Goal: Information Seeking & Learning: Learn about a topic

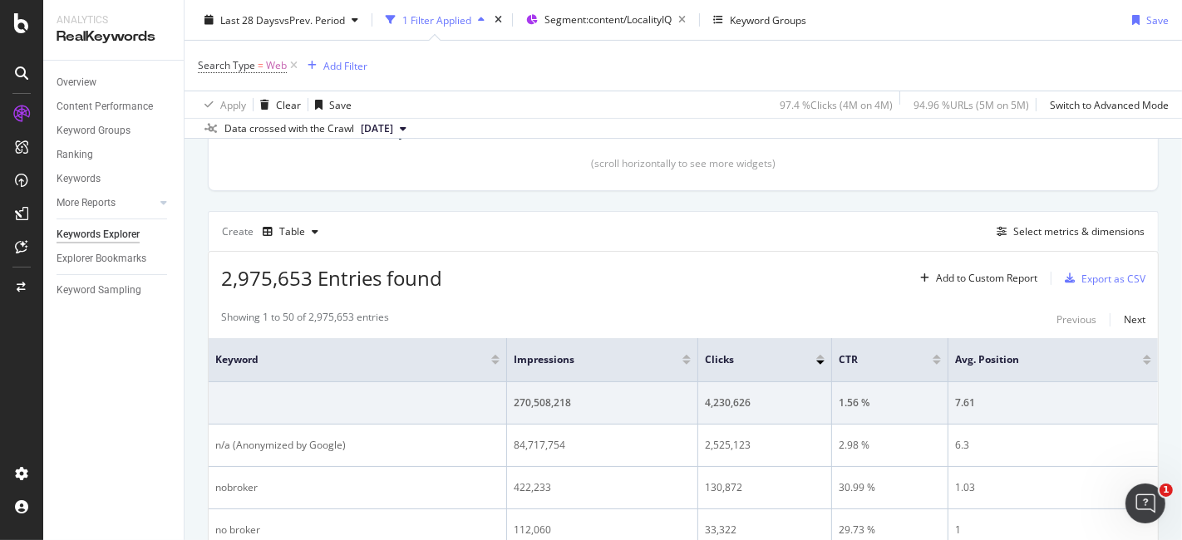
scroll to position [384, 0]
click at [1014, 234] on div "Select metrics & dimensions" at bounding box center [1079, 232] width 131 height 14
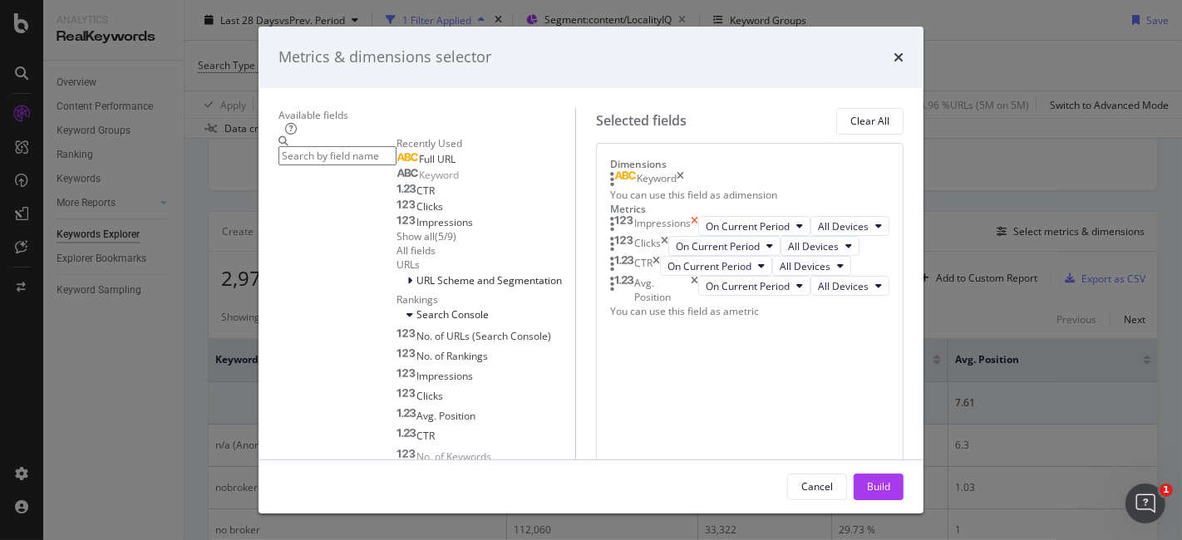
click at [698, 236] on icon "times" at bounding box center [694, 226] width 7 height 20
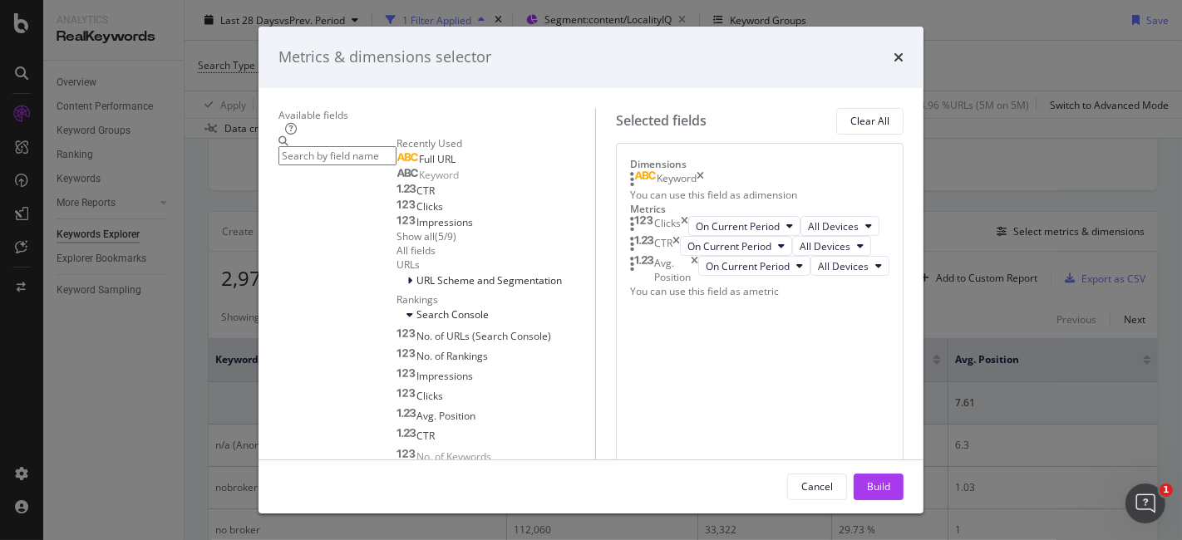
click at [689, 236] on icon "times" at bounding box center [684, 226] width 7 height 20
click at [673, 236] on div "CTR" at bounding box center [663, 226] width 18 height 20
click at [680, 236] on div "CTR" at bounding box center [655, 226] width 50 height 20
click at [680, 236] on icon "times" at bounding box center [676, 226] width 7 height 20
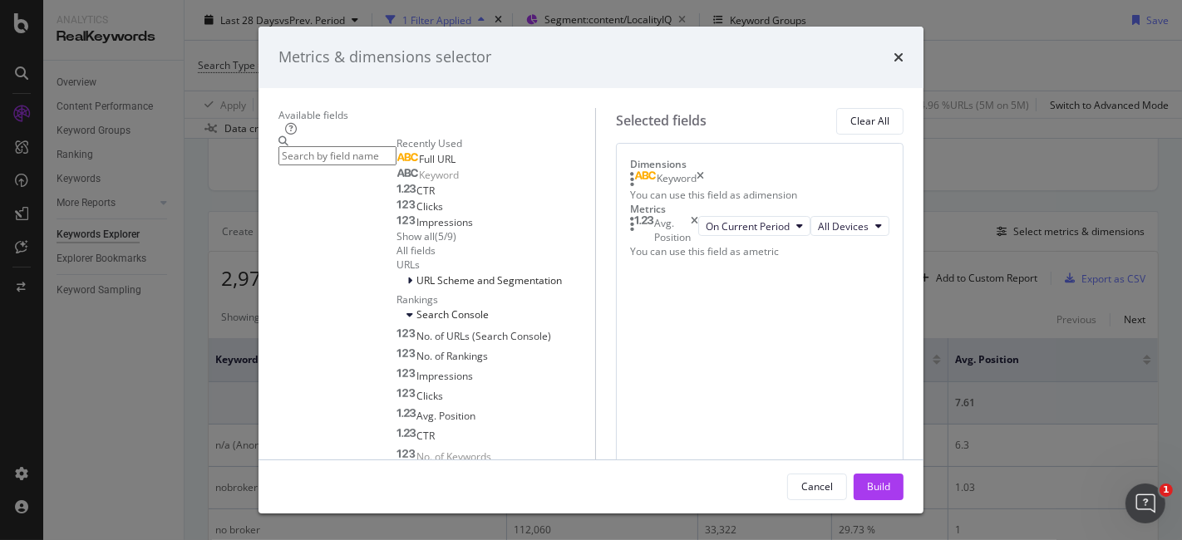
click at [698, 244] on icon "times" at bounding box center [694, 230] width 7 height 28
click at [708, 188] on icon "times" at bounding box center [704, 179] width 7 height 17
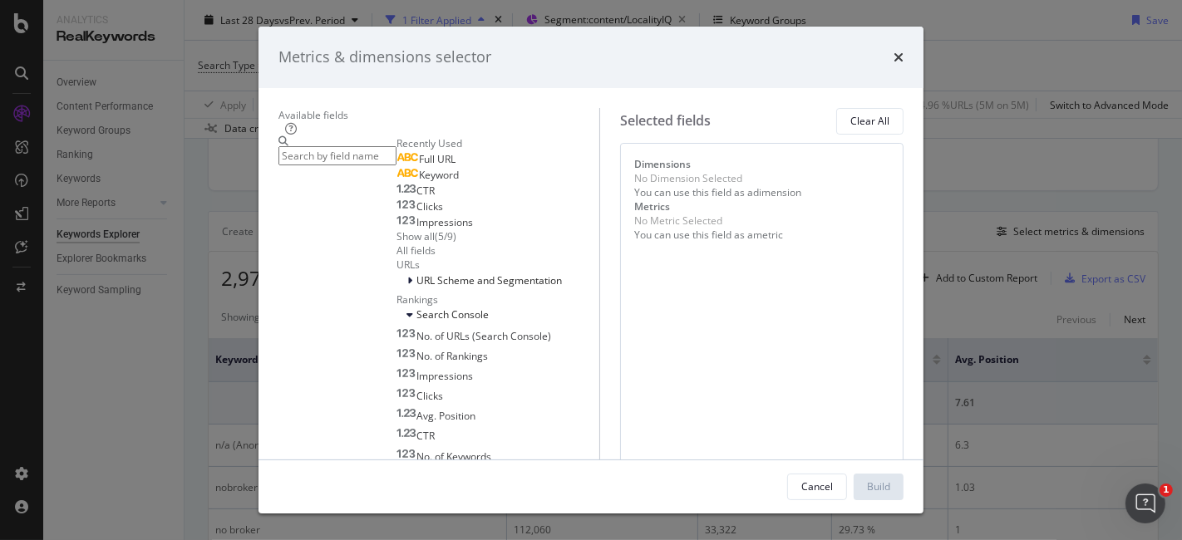
click at [372, 158] on input "modal" at bounding box center [338, 155] width 118 height 19
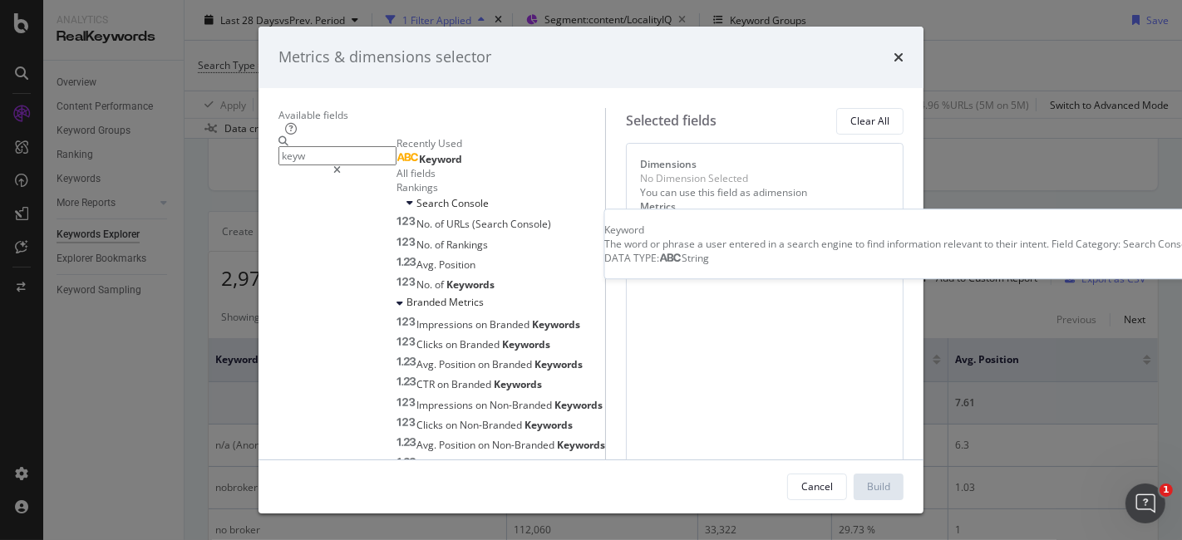
click at [397, 166] on div "Keyword" at bounding box center [430, 159] width 66 height 13
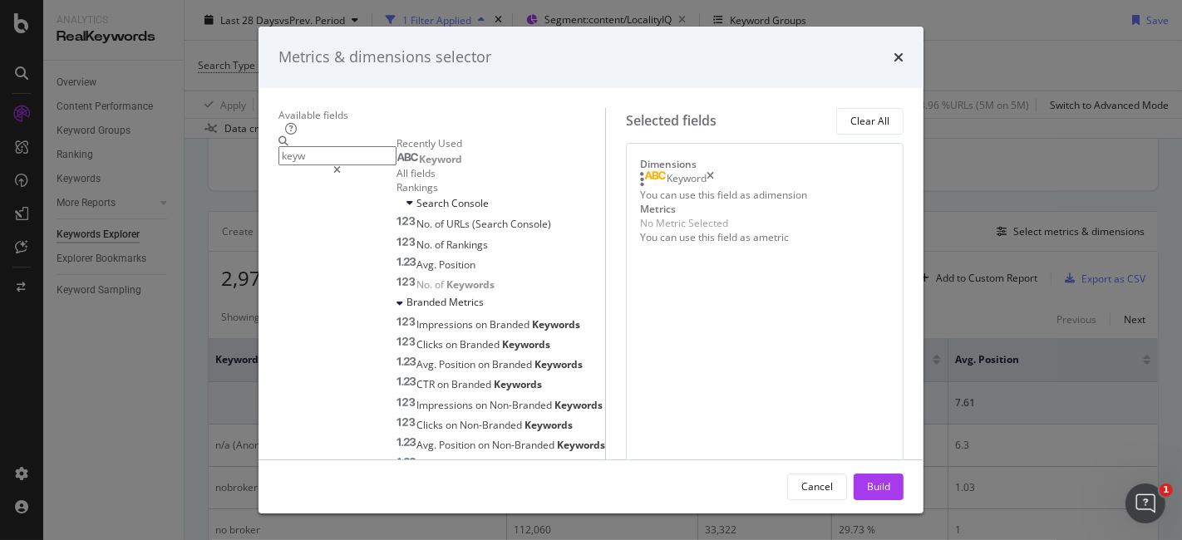
click at [397, 146] on input "keyw" at bounding box center [338, 155] width 118 height 19
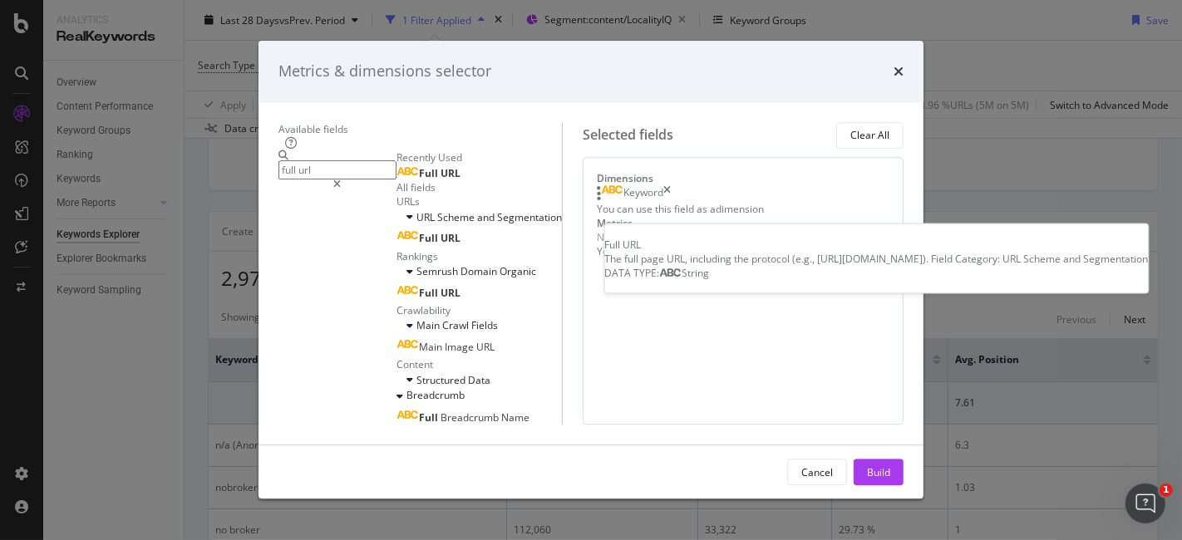
click at [397, 180] on div "Full URL" at bounding box center [429, 173] width 64 height 13
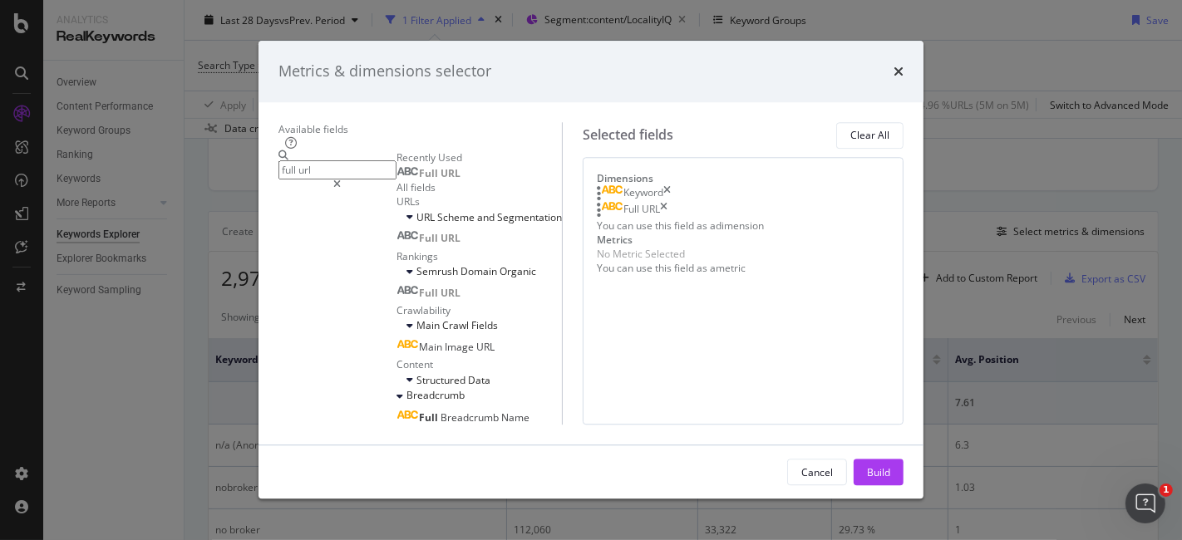
click at [397, 160] on input "full url" at bounding box center [338, 169] width 118 height 19
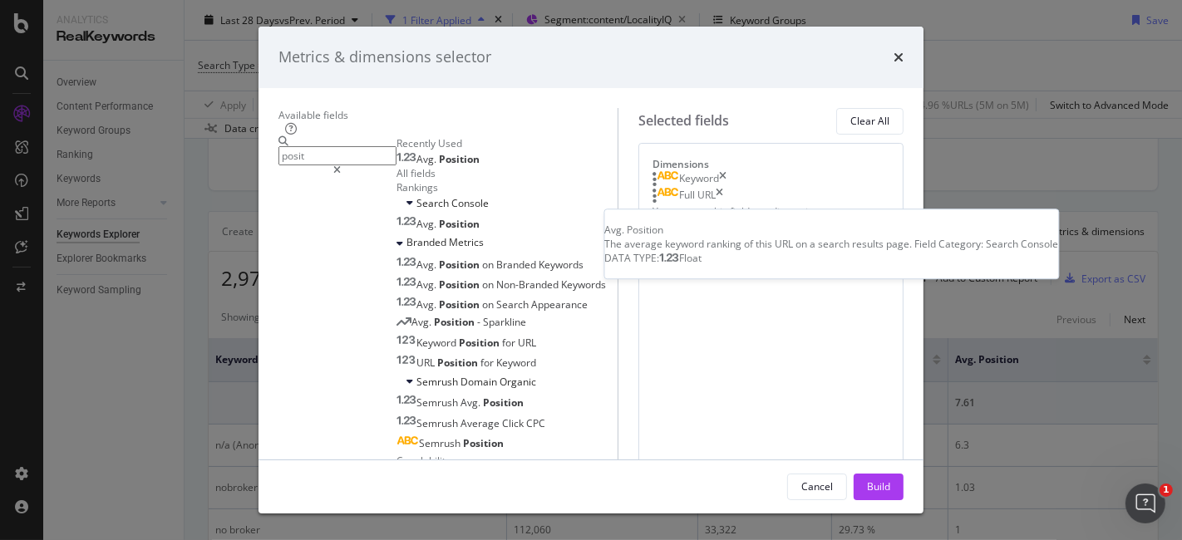
type input "posit"
click at [399, 166] on div "Avg. Position" at bounding box center [438, 159] width 83 height 13
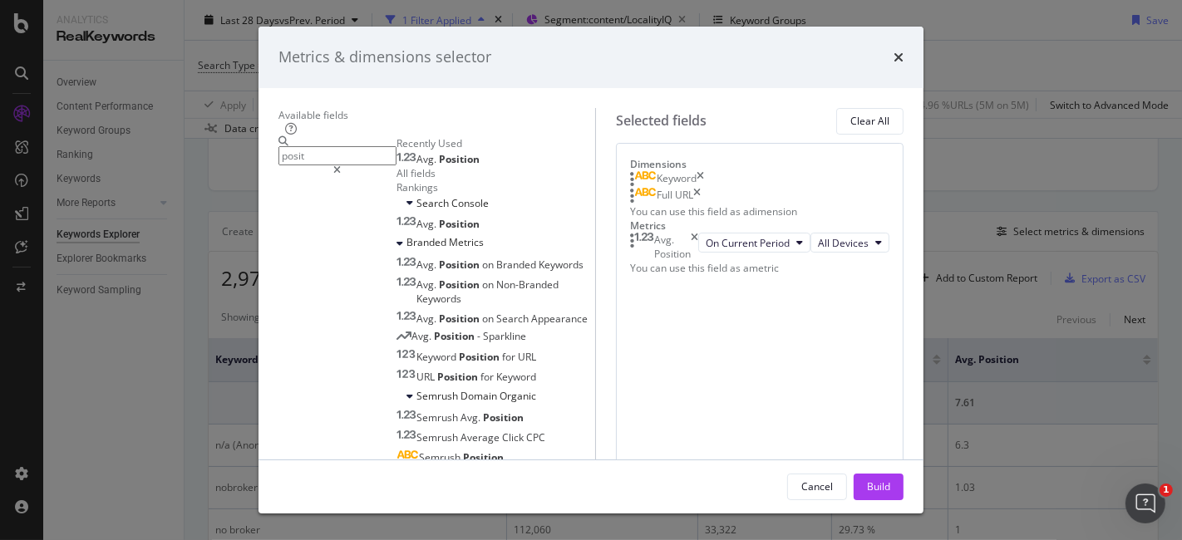
click at [397, 158] on input "posit" at bounding box center [338, 155] width 118 height 19
click at [891, 486] on div "Build" at bounding box center [878, 487] width 23 height 14
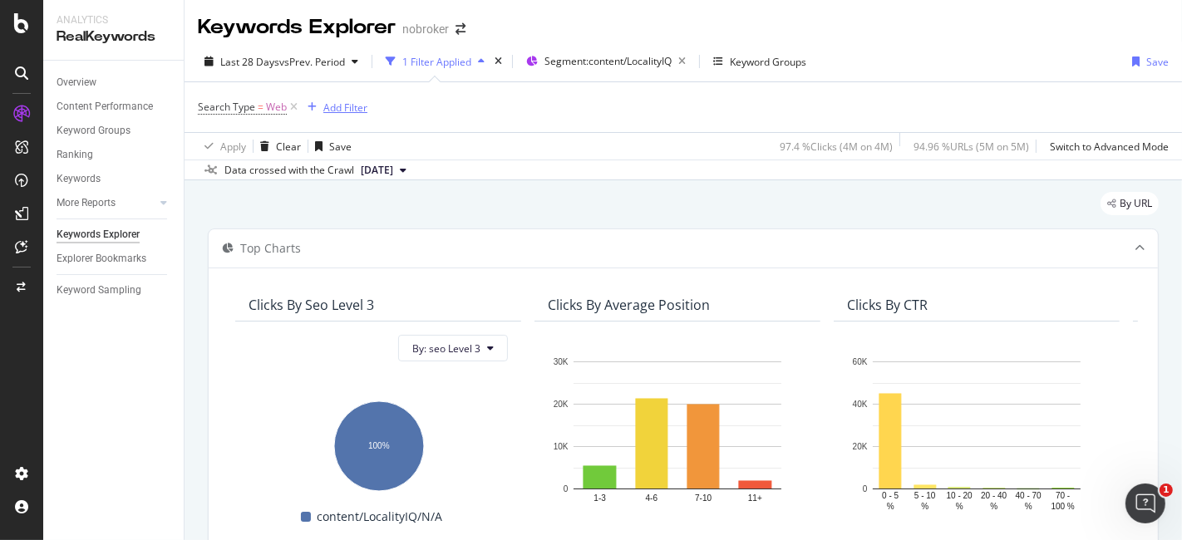
click at [344, 110] on div "Add Filter" at bounding box center [345, 108] width 44 height 14
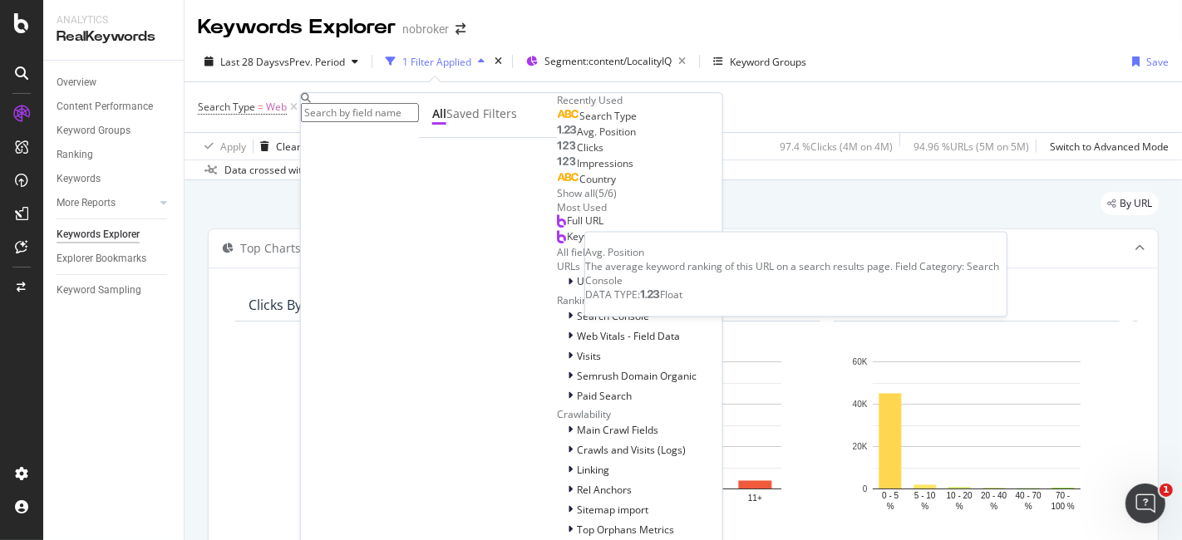
click at [577, 139] on span "Avg. Position" at bounding box center [606, 132] width 59 height 14
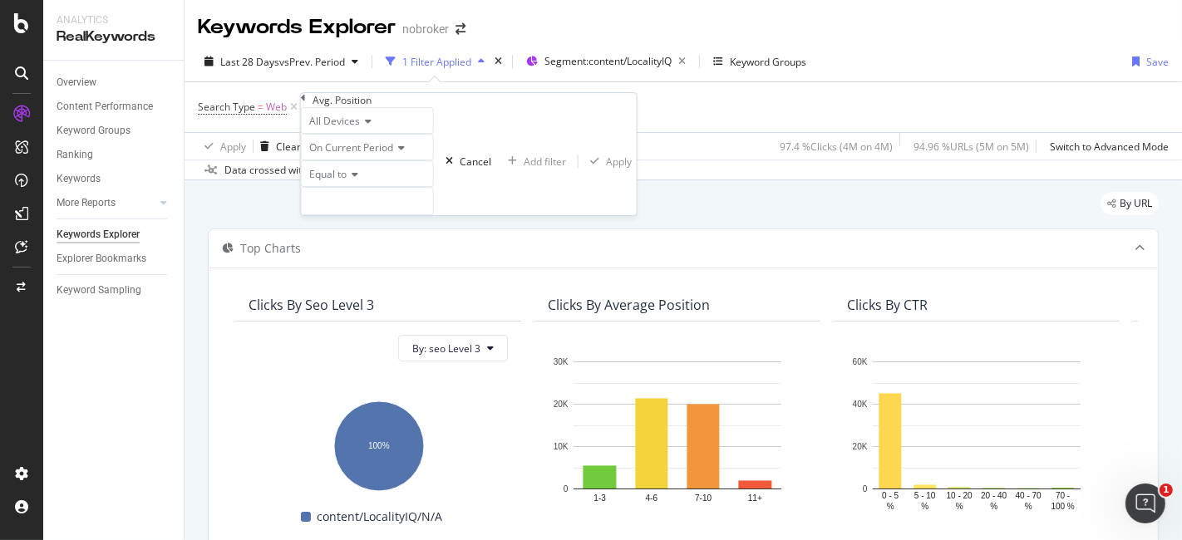
click at [363, 187] on div "Equal to" at bounding box center [367, 173] width 133 height 27
click at [373, 310] on div "Between" at bounding box center [367, 301] width 131 height 17
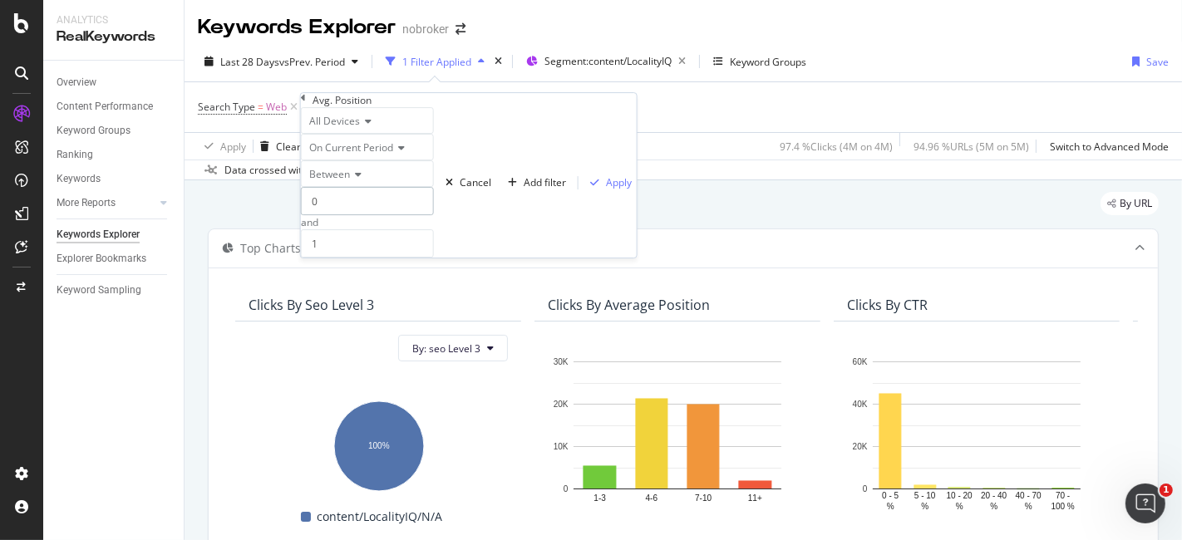
click at [368, 215] on input "0" at bounding box center [367, 201] width 133 height 28
type input "4"
click at [373, 258] on input "1" at bounding box center [367, 244] width 133 height 28
type input "10"
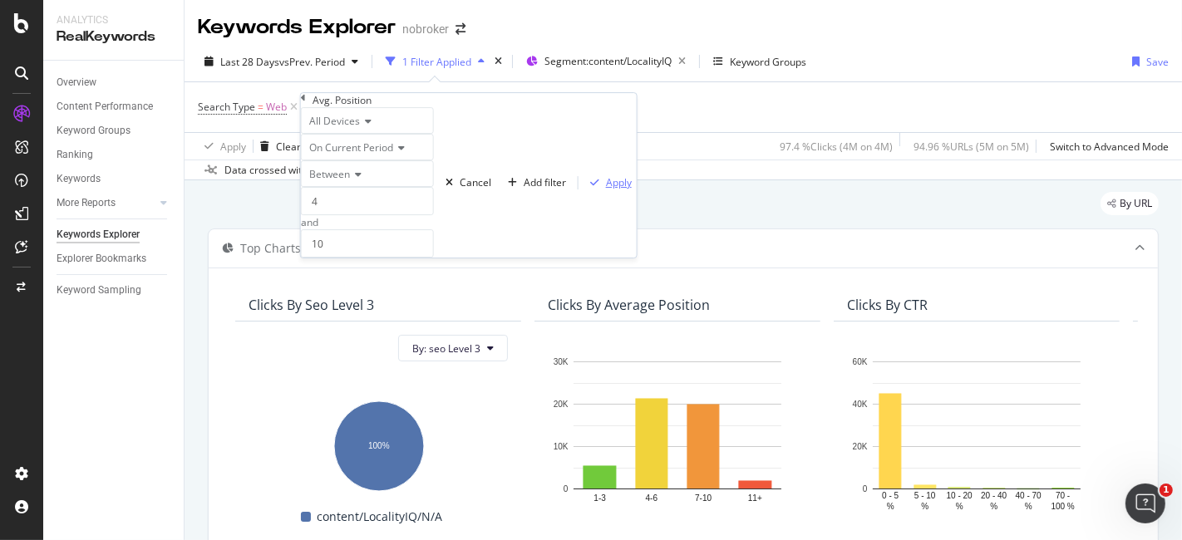
click at [606, 190] on div "Apply" at bounding box center [619, 182] width 26 height 14
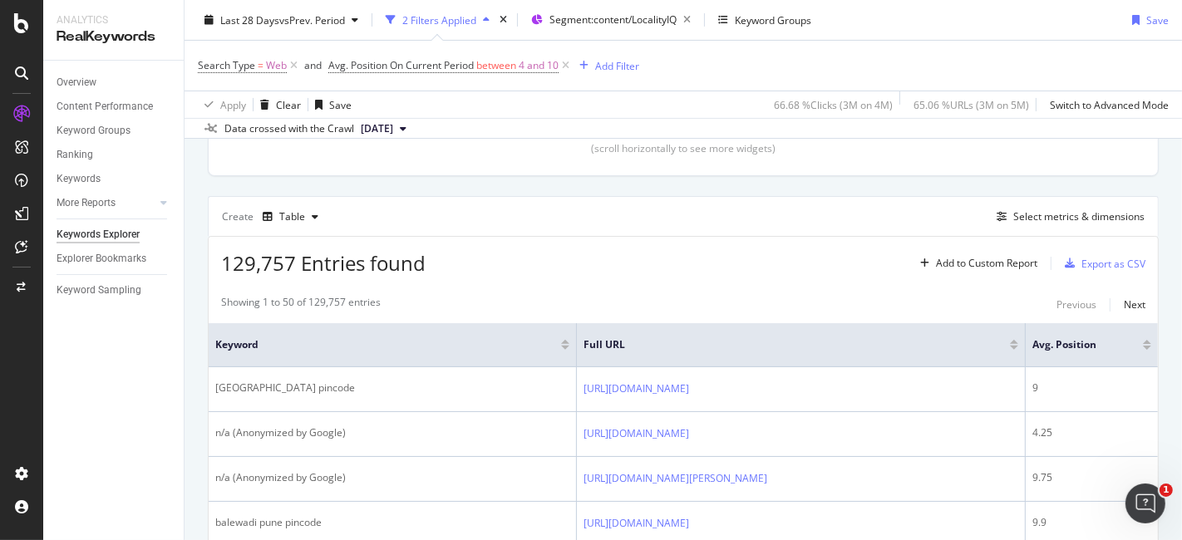
scroll to position [401, 0]
click at [957, 258] on div "Add to Custom Report" at bounding box center [986, 262] width 101 height 10
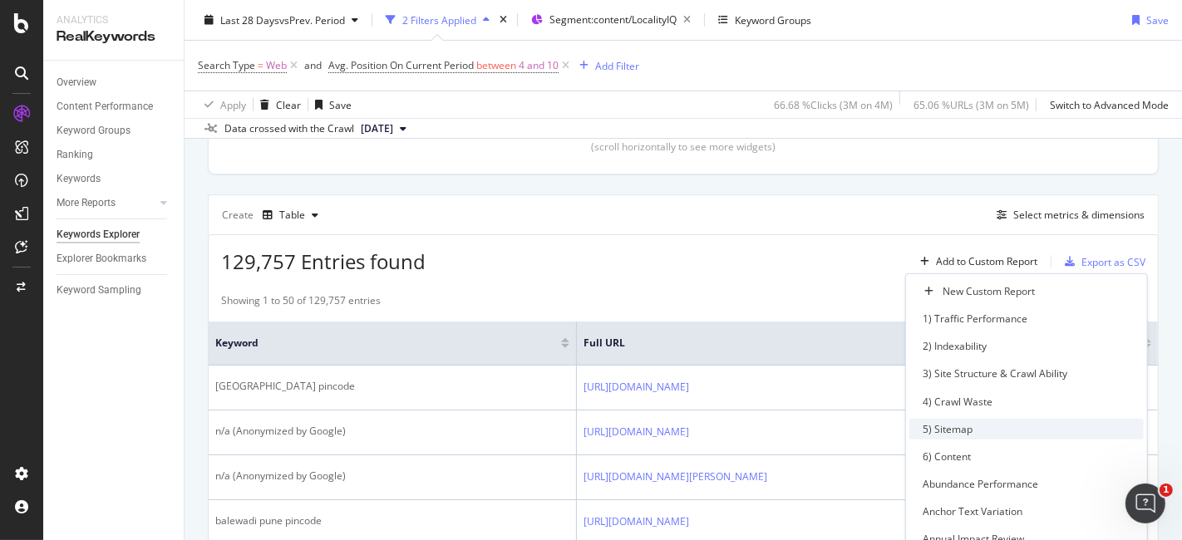
scroll to position [0, 0]
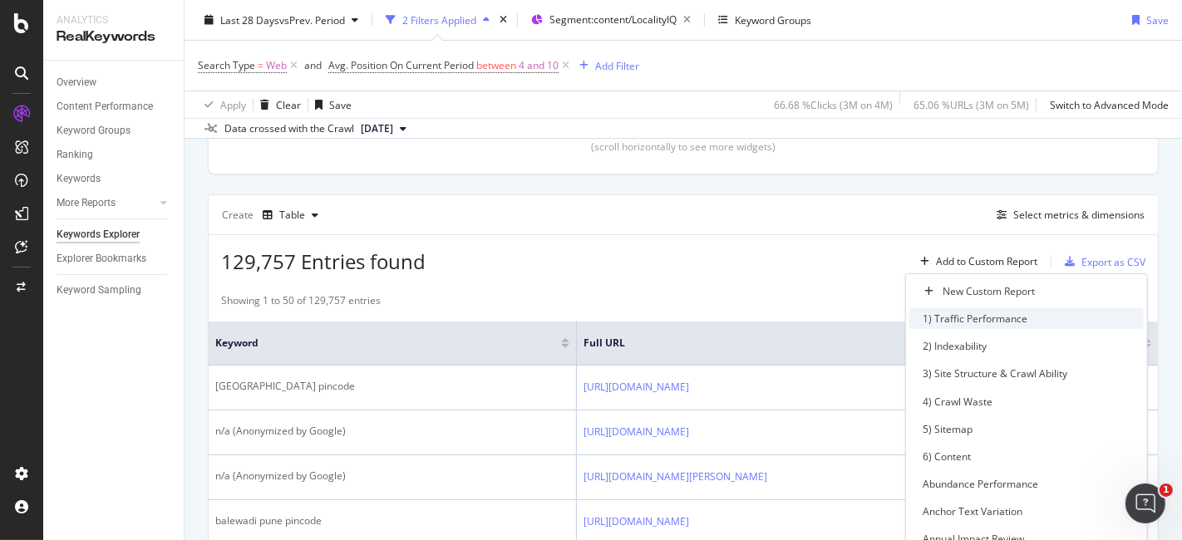
click at [992, 312] on div "1) Traffic Performance" at bounding box center [975, 319] width 105 height 14
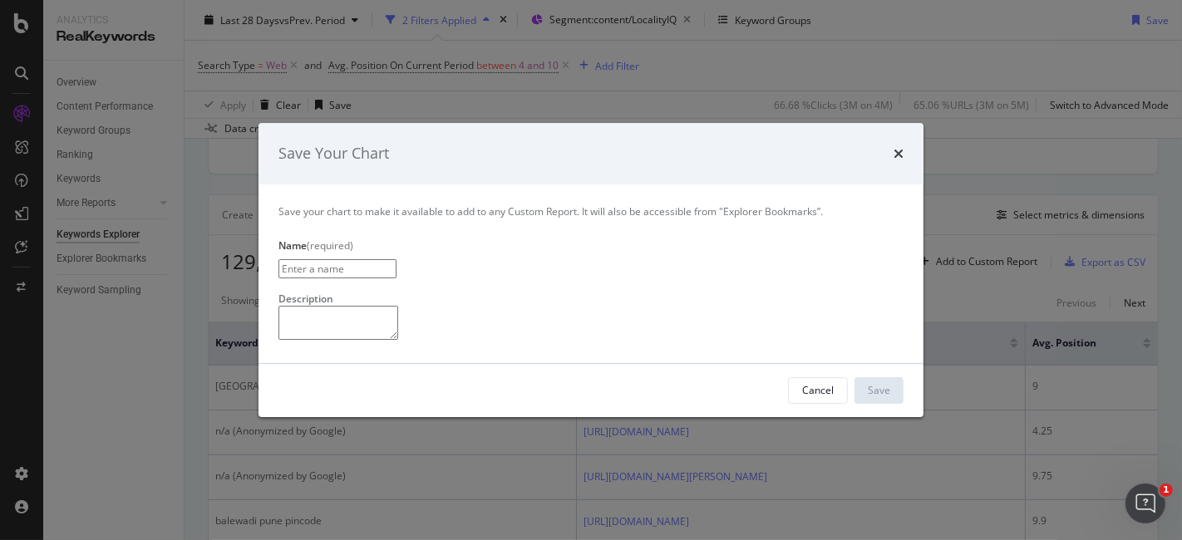
click at [901, 143] on div "times" at bounding box center [899, 154] width 10 height 22
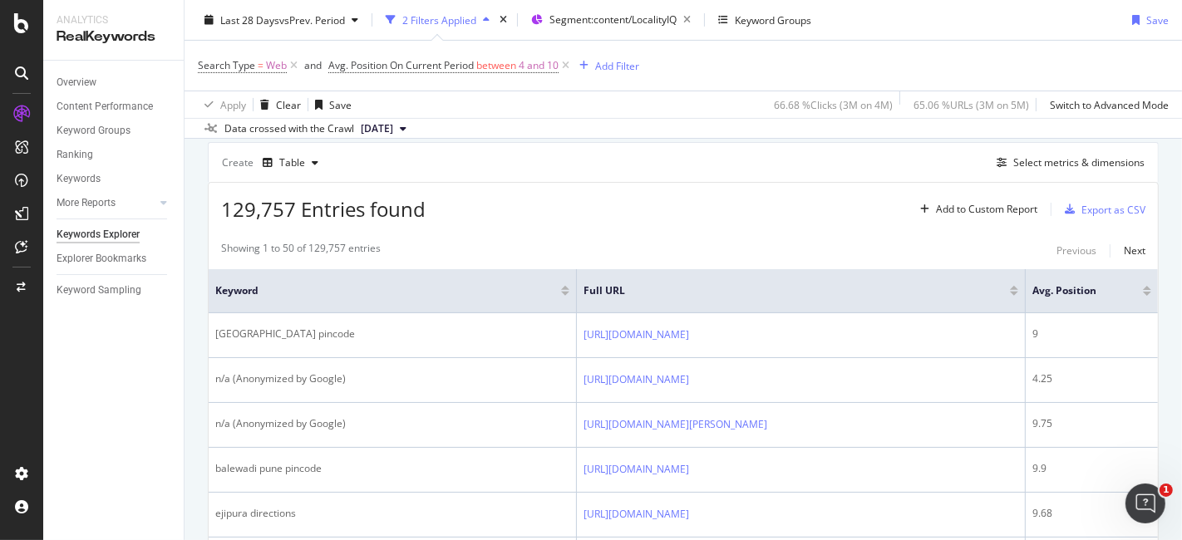
scroll to position [463, 0]
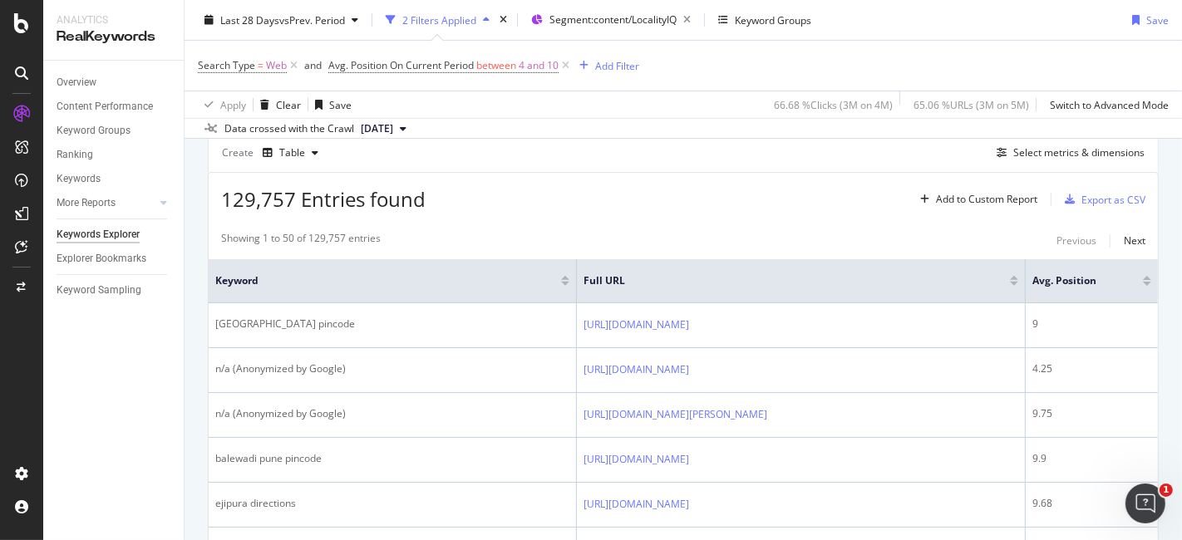
click at [568, 277] on div at bounding box center [565, 278] width 8 height 4
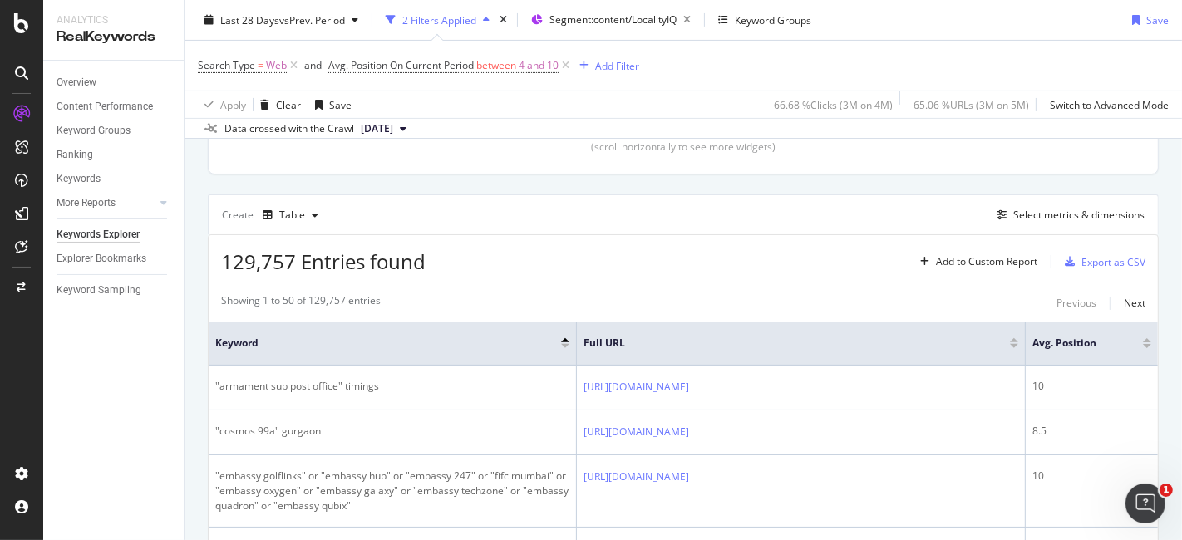
scroll to position [463, 0]
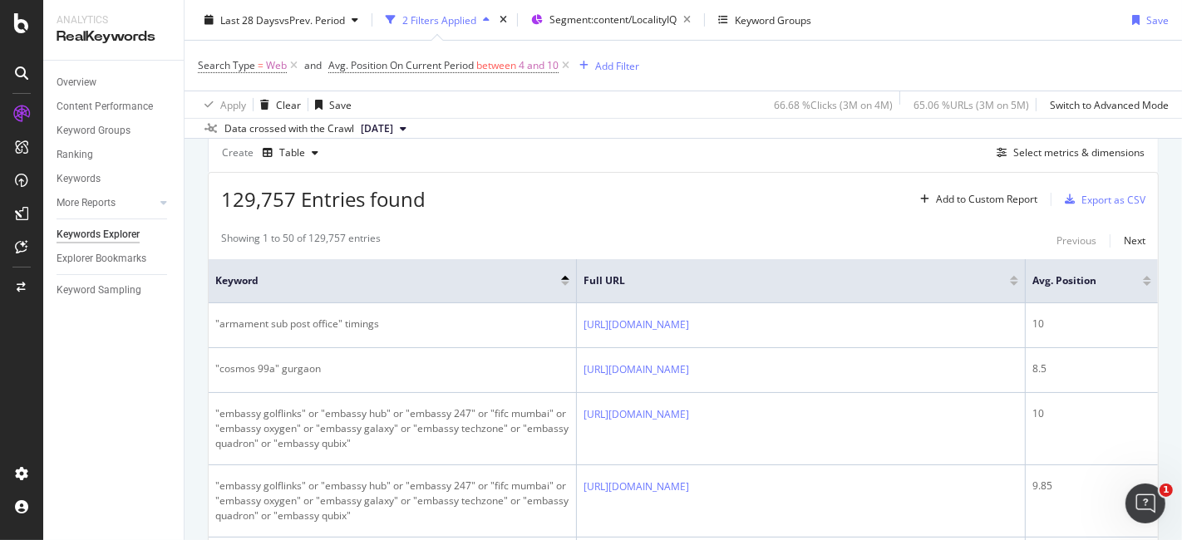
click at [568, 277] on div at bounding box center [565, 278] width 8 height 4
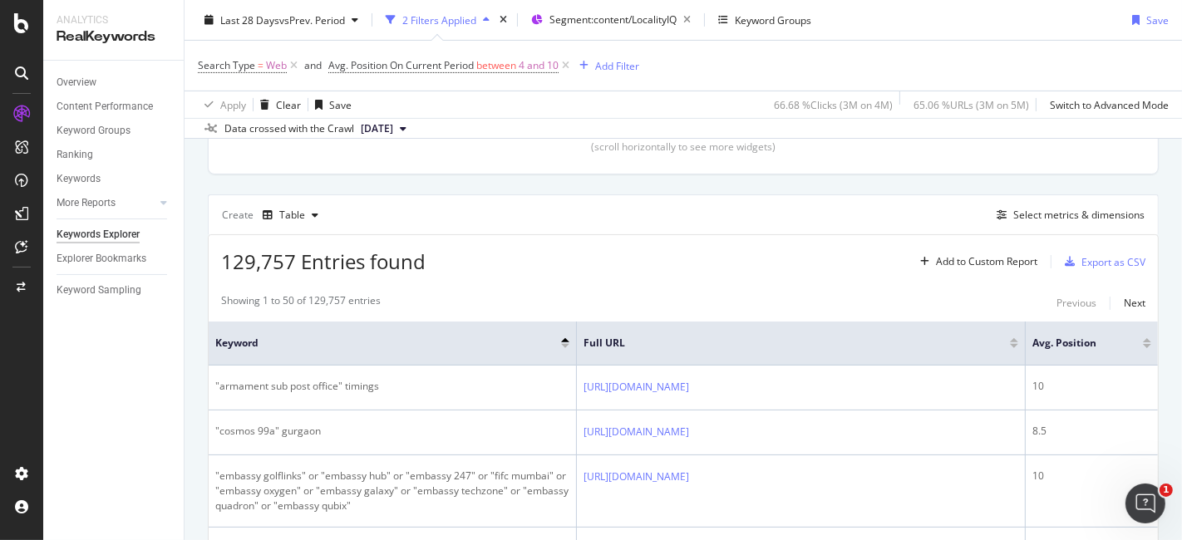
scroll to position [463, 0]
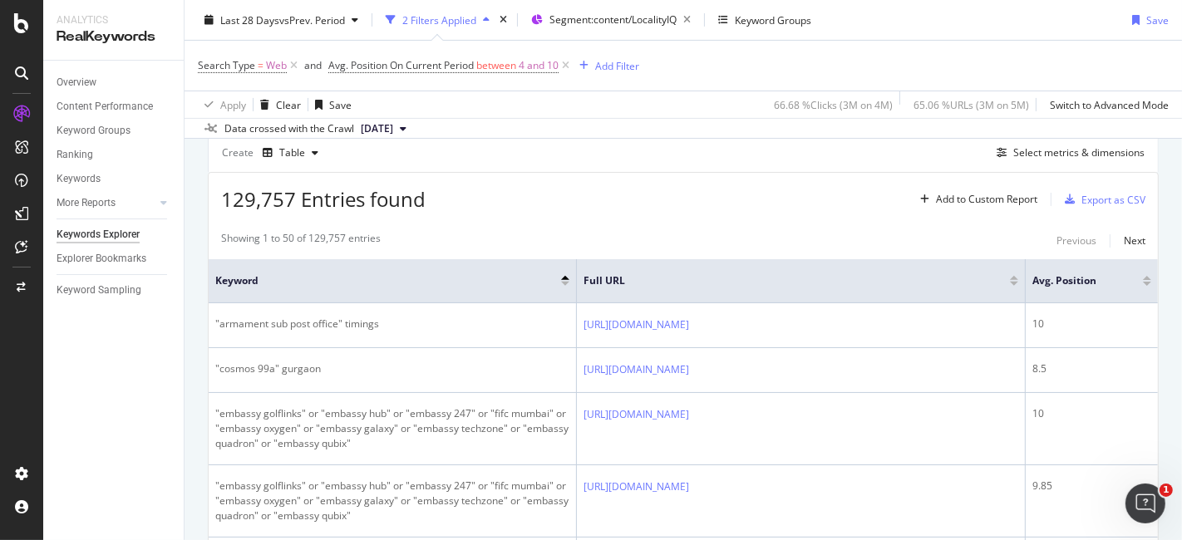
click at [567, 274] on div "Keyword" at bounding box center [392, 281] width 354 height 17
click at [567, 276] on div at bounding box center [565, 278] width 8 height 4
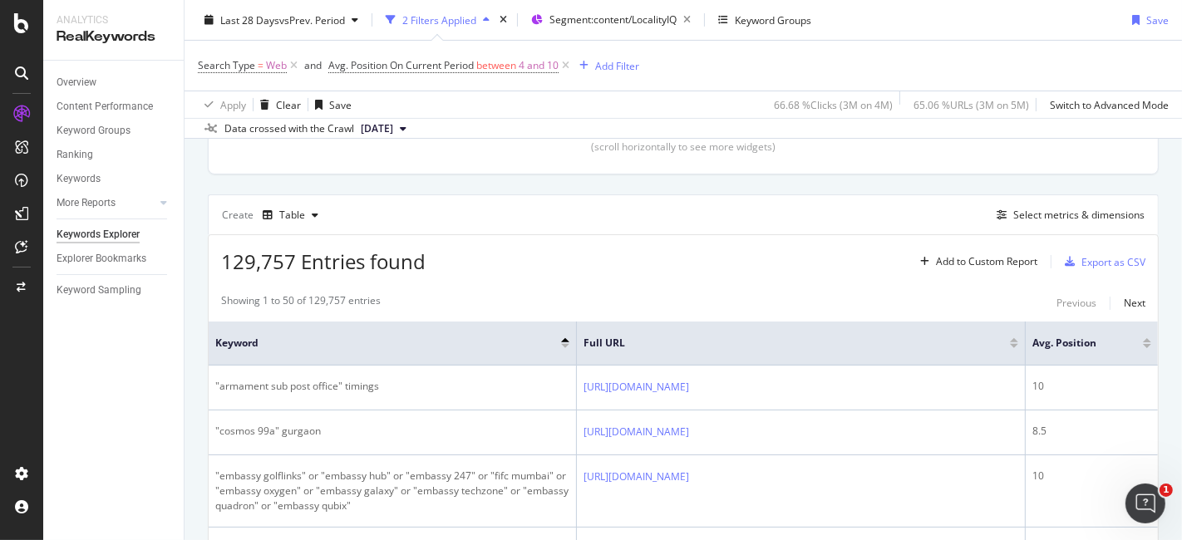
scroll to position [463, 0]
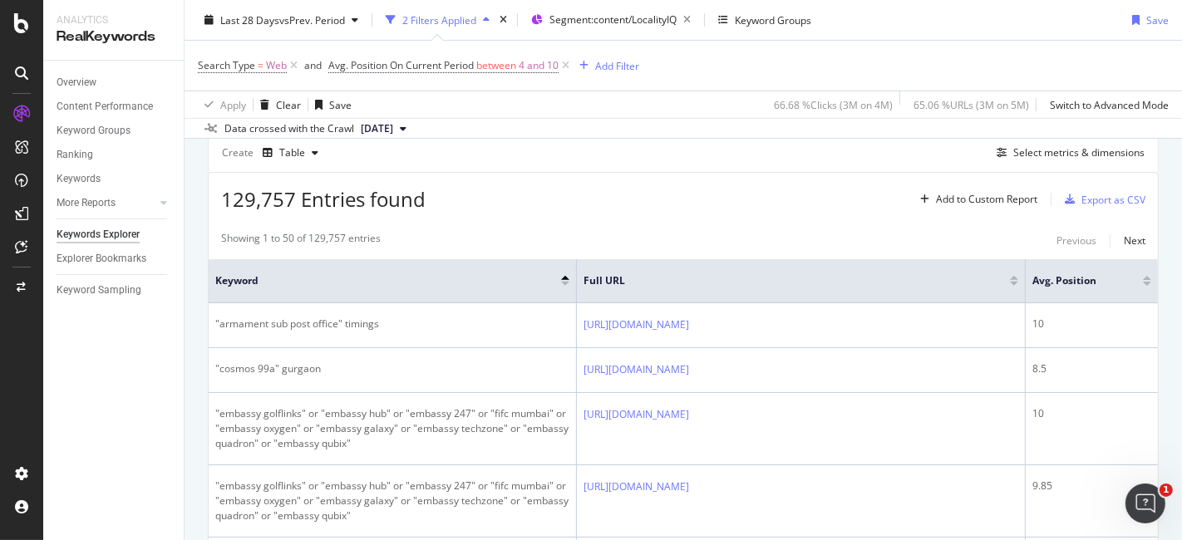
click at [565, 282] on div at bounding box center [565, 284] width 8 height 4
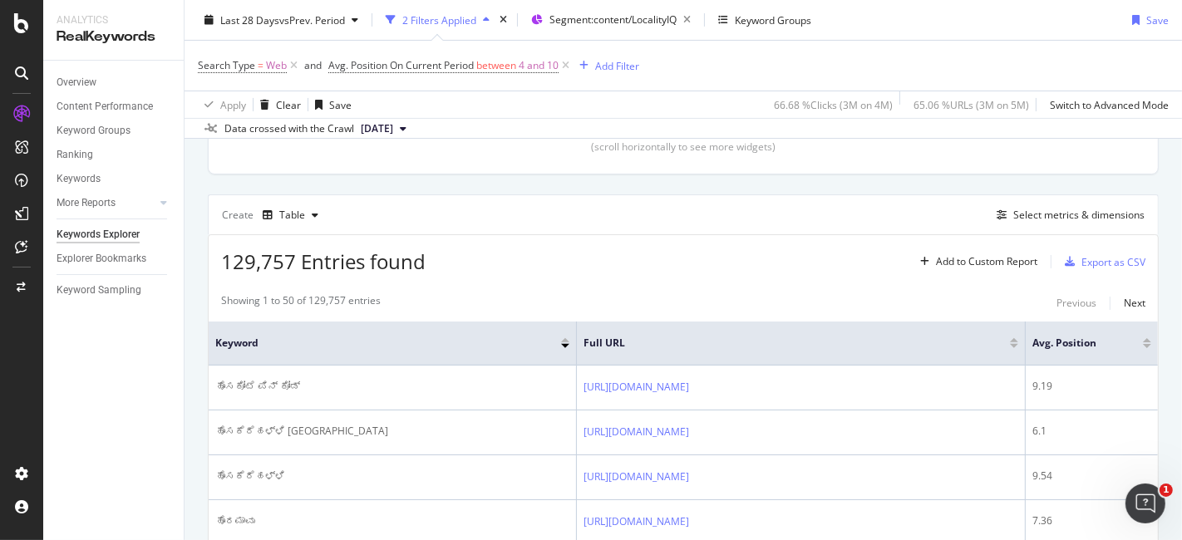
scroll to position [463, 0]
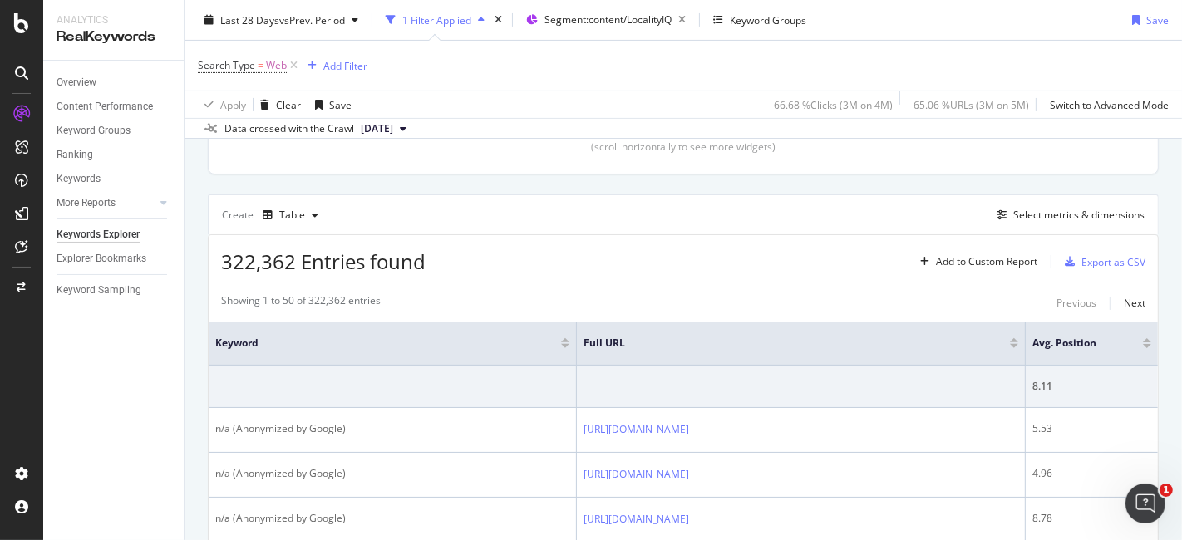
scroll to position [463, 0]
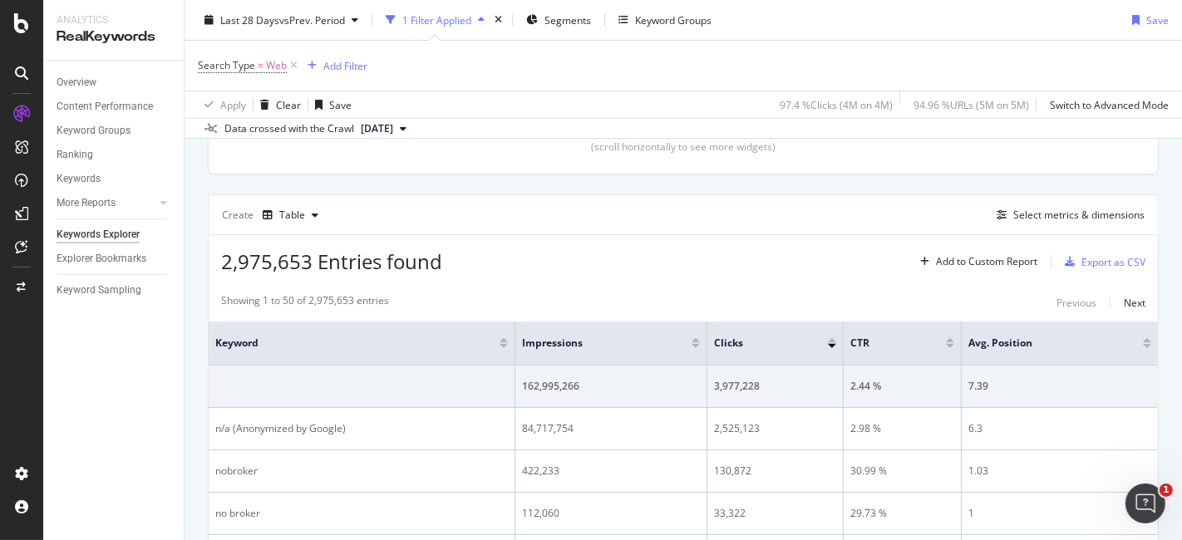
scroll to position [463, 0]
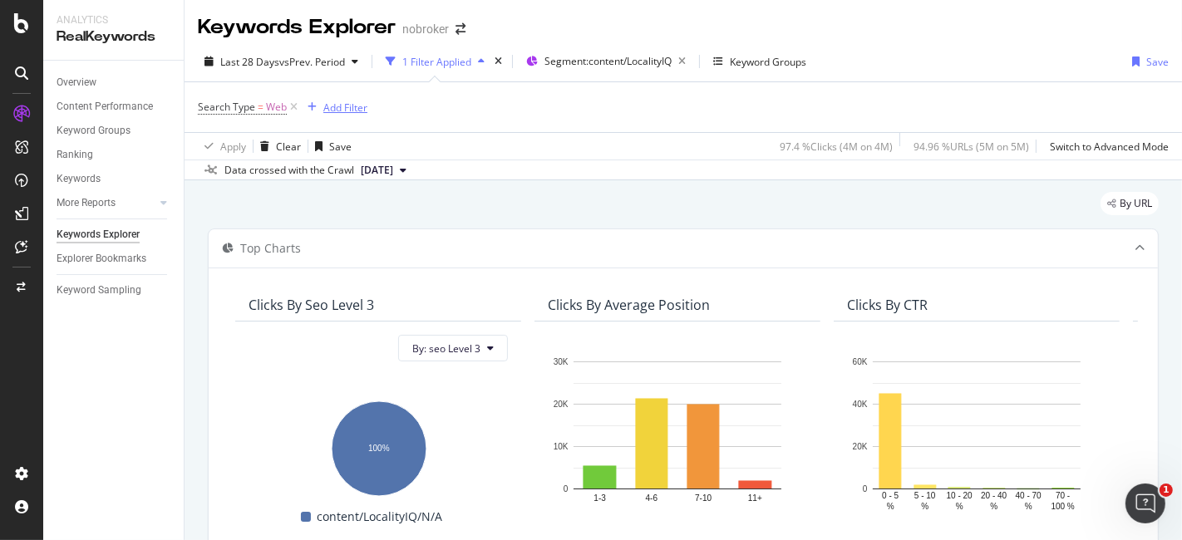
click at [344, 103] on div "Add Filter" at bounding box center [345, 108] width 44 height 14
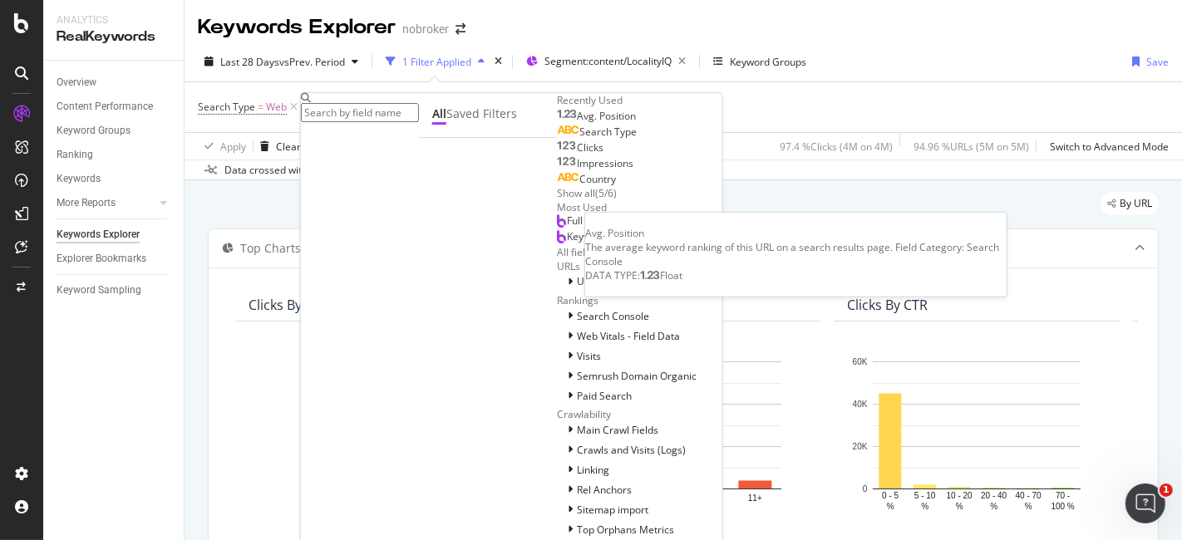
click at [557, 123] on div "Avg. Position" at bounding box center [596, 116] width 79 height 13
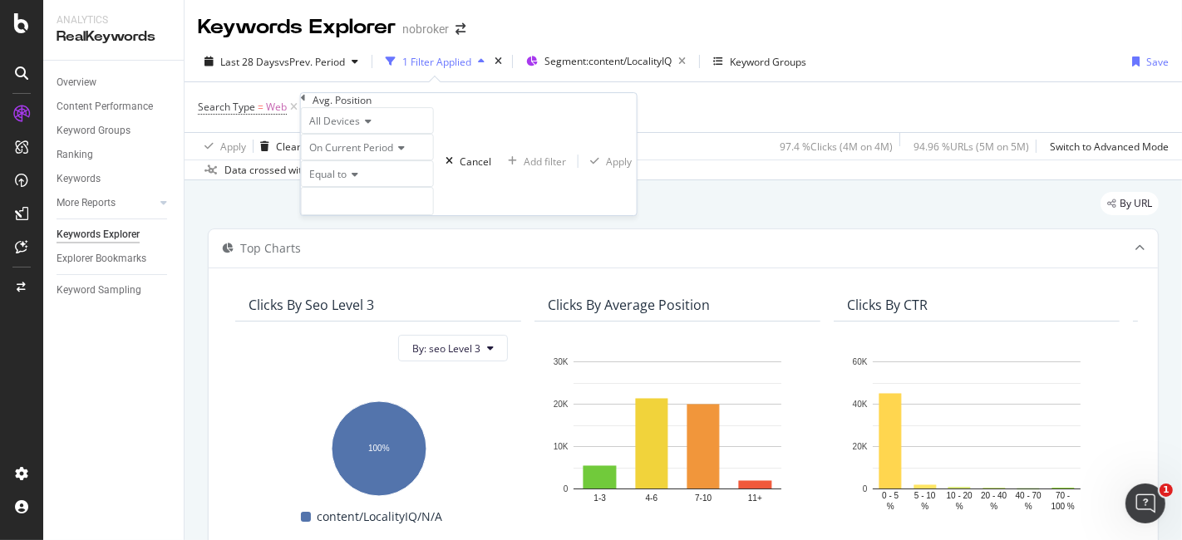
click at [358, 180] on icon at bounding box center [353, 175] width 12 height 10
click at [390, 310] on div "Between" at bounding box center [367, 301] width 131 height 17
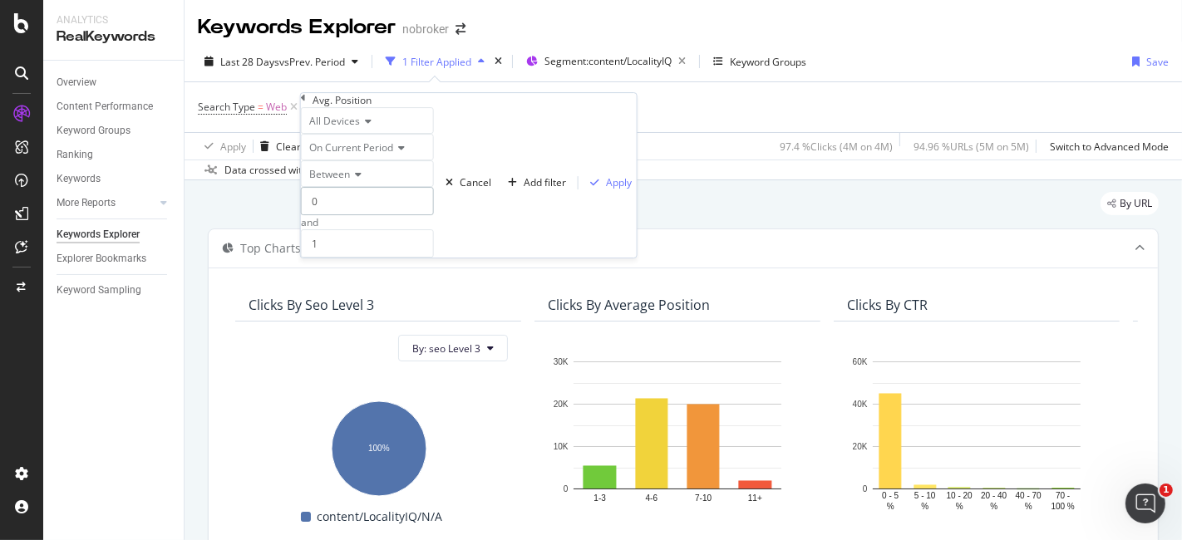
click at [378, 215] on input "0" at bounding box center [367, 201] width 133 height 28
type input "3"
type input "4"
type input "10"
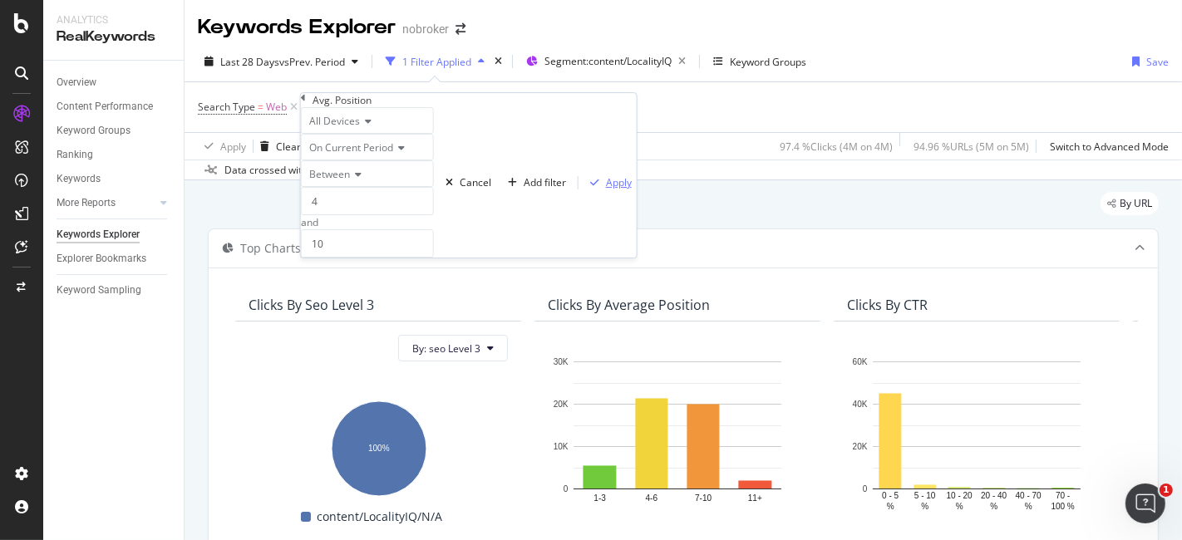
click at [606, 190] on div "Apply" at bounding box center [619, 182] width 26 height 14
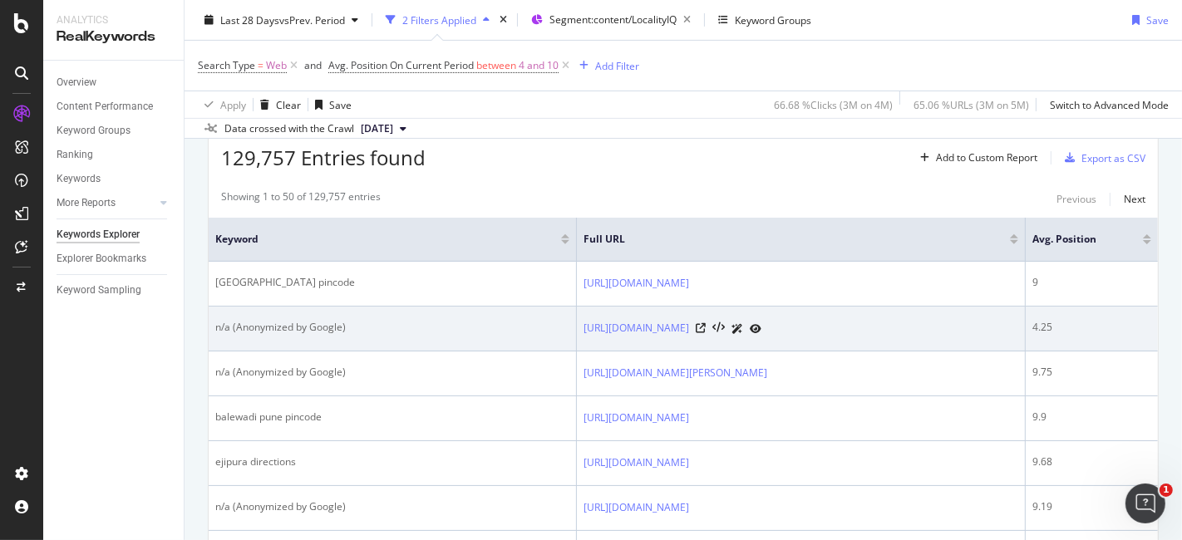
scroll to position [508, 0]
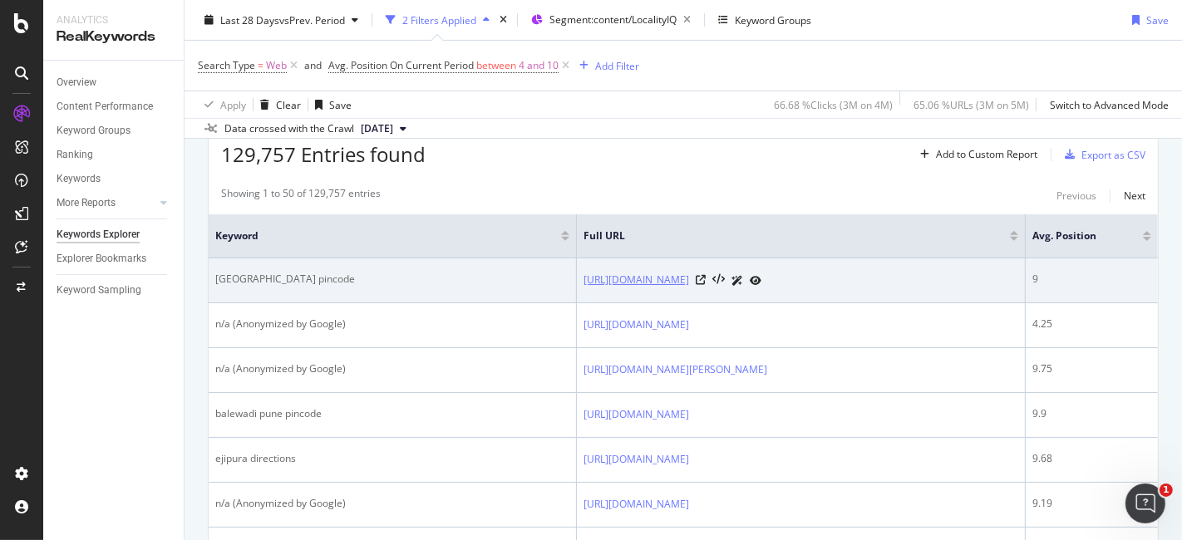
click at [689, 279] on link "[URL][DOMAIN_NAME]" at bounding box center [637, 280] width 106 height 17
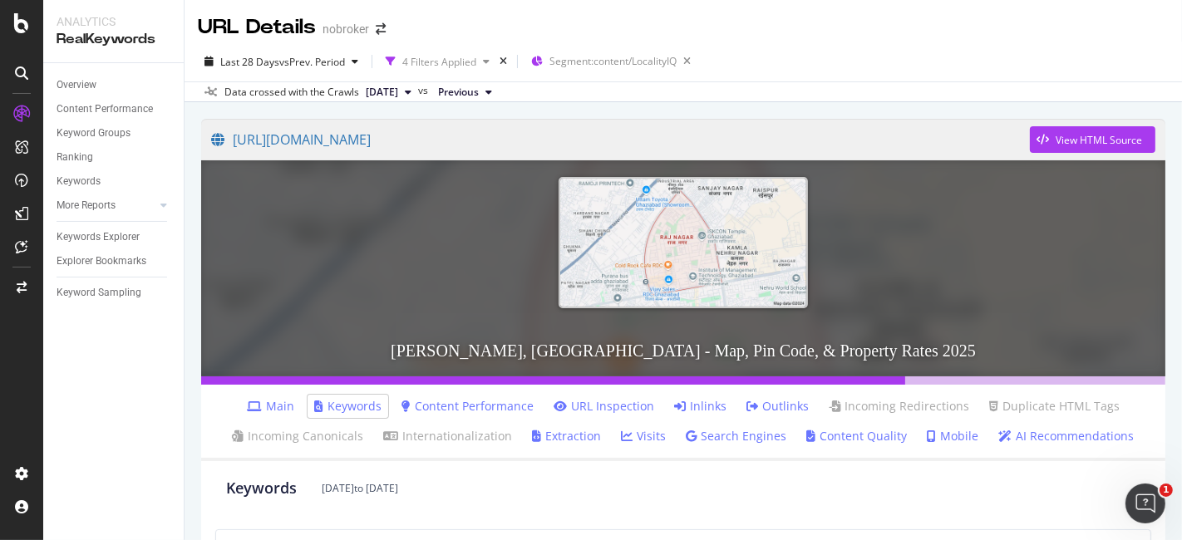
click at [594, 407] on link "URL Inspection" at bounding box center [604, 406] width 101 height 17
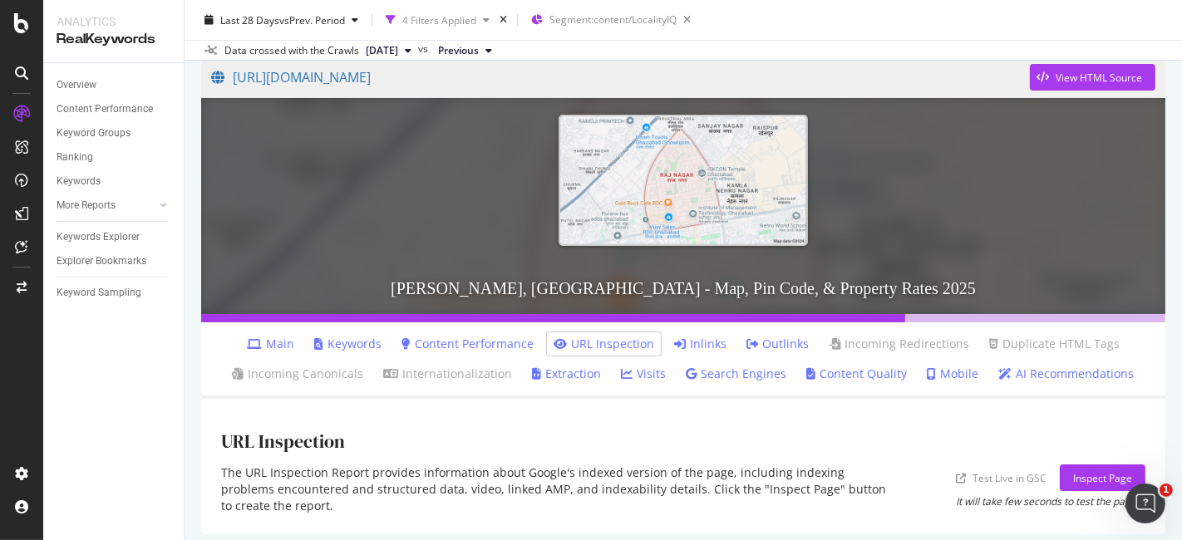
scroll to position [72, 0]
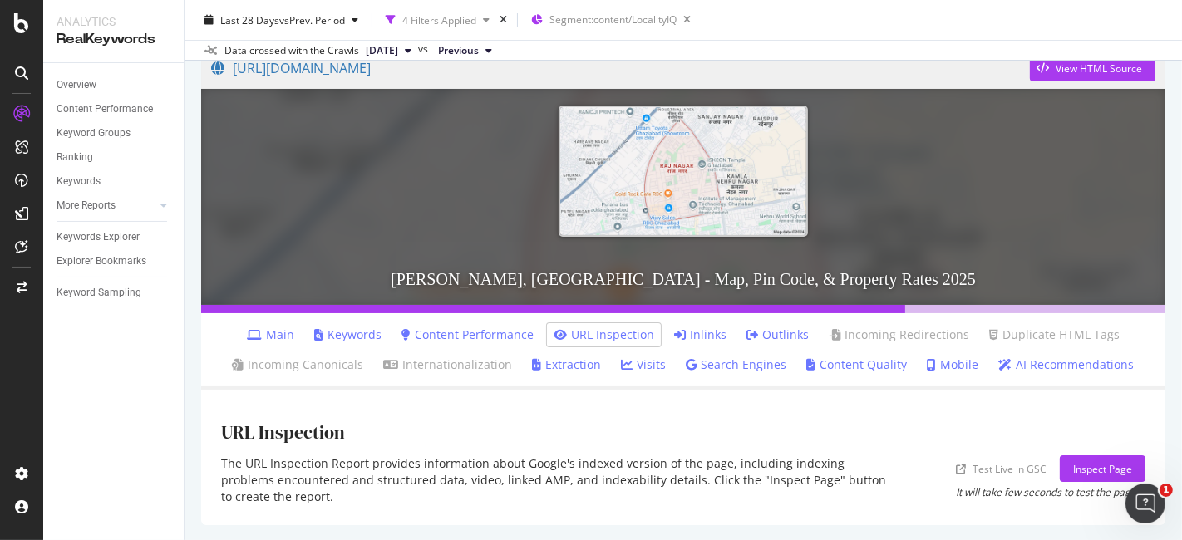
click at [704, 336] on link "Inlinks" at bounding box center [700, 335] width 52 height 17
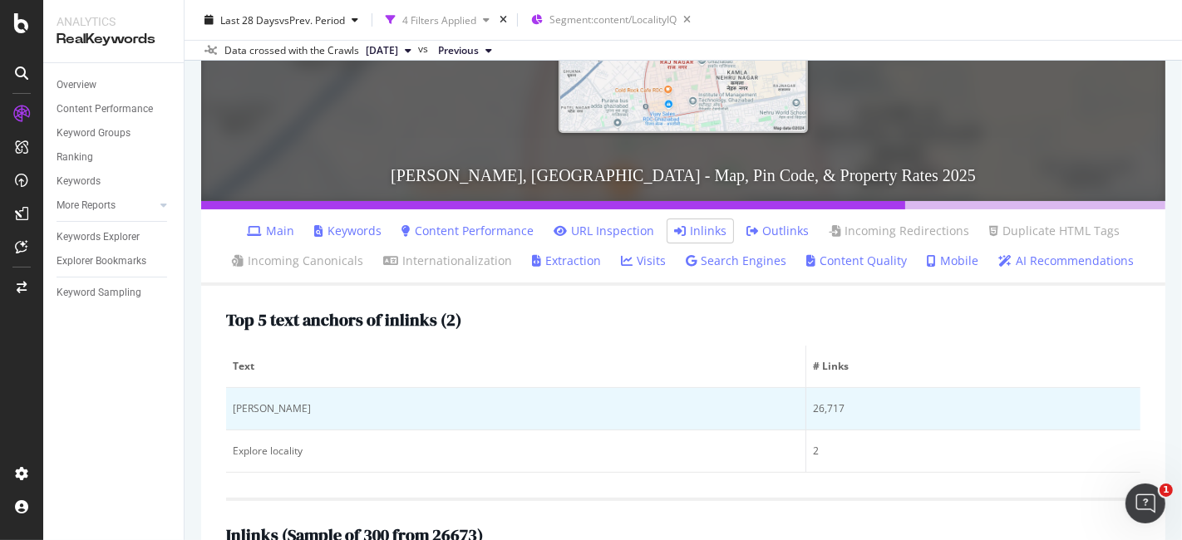
scroll to position [174, 0]
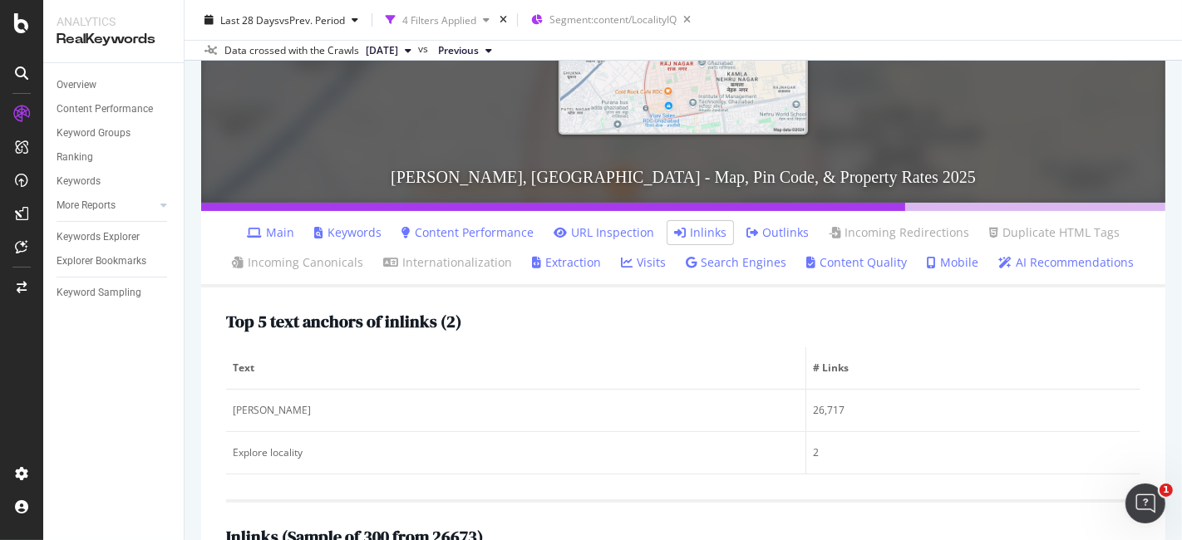
click at [758, 226] on link "Outlinks" at bounding box center [778, 233] width 62 height 17
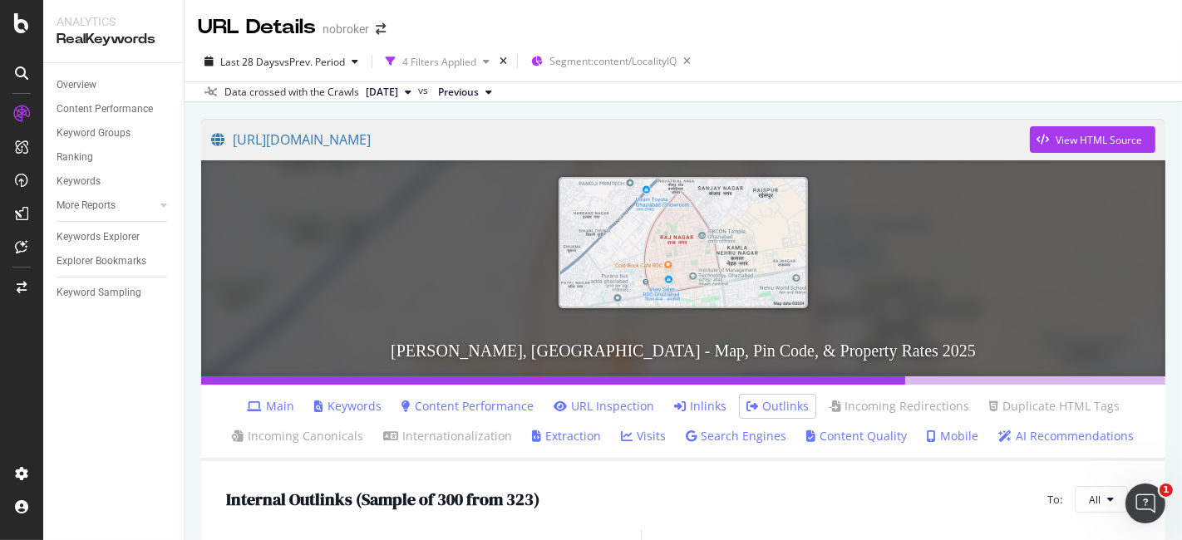
click at [684, 407] on link "Inlinks" at bounding box center [700, 406] width 52 height 17
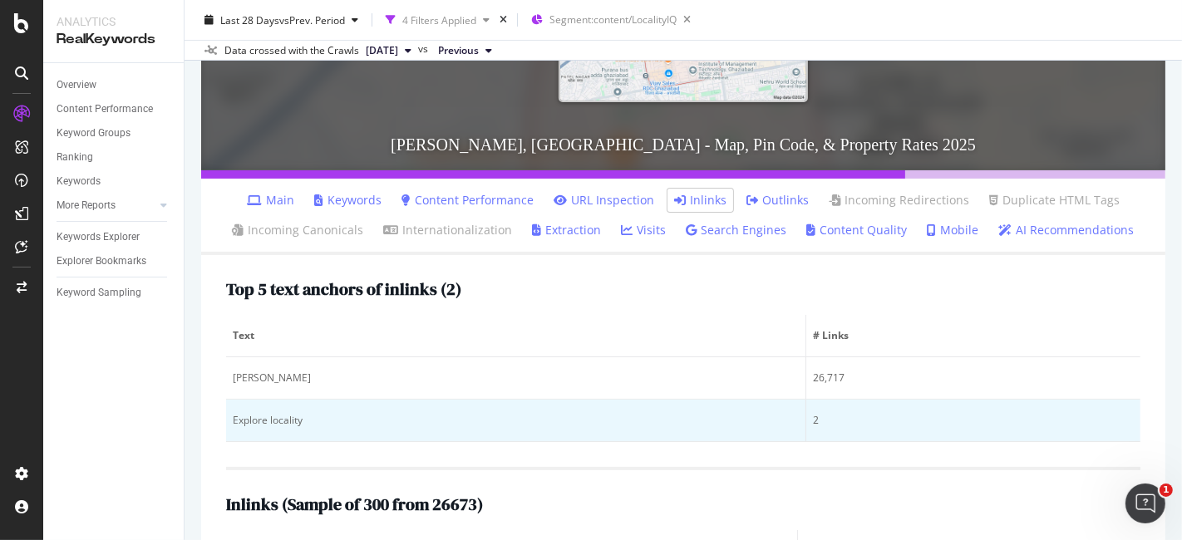
scroll to position [200, 0]
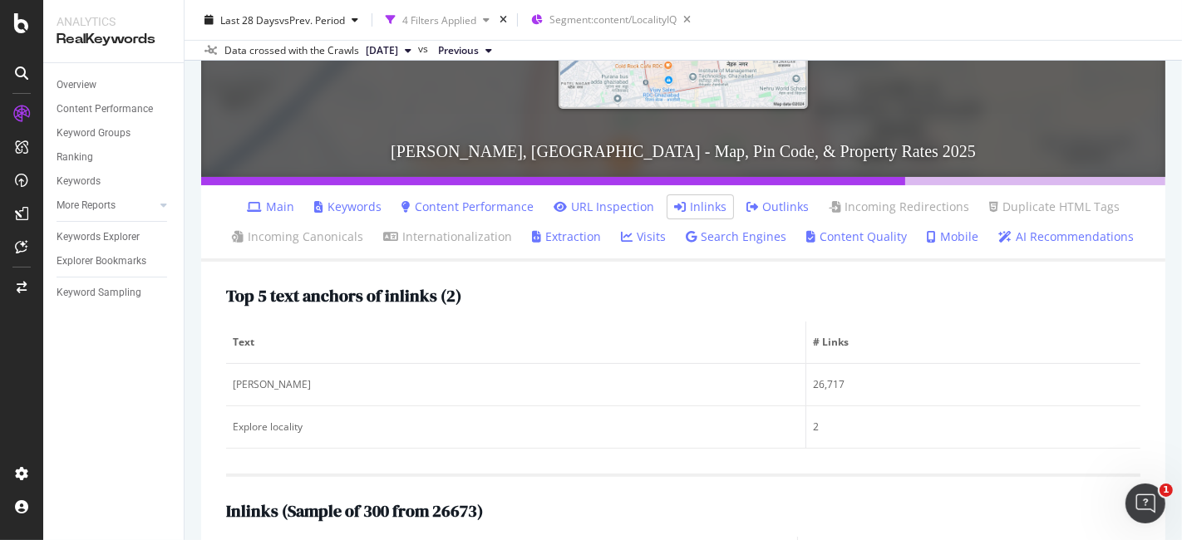
click at [346, 202] on link "Keywords" at bounding box center [347, 207] width 67 height 17
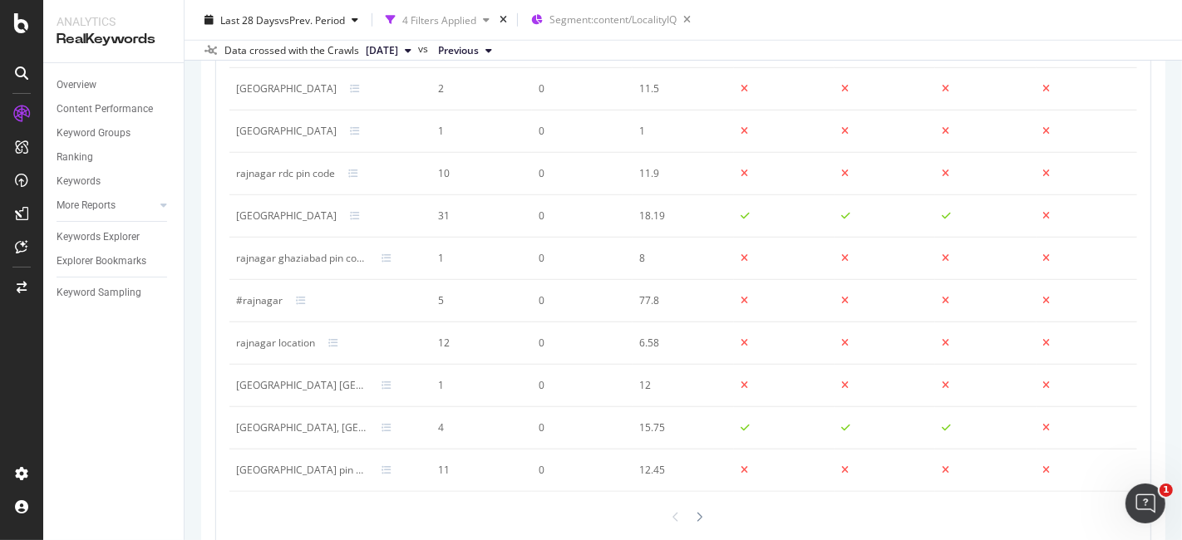
scroll to position [1100, 0]
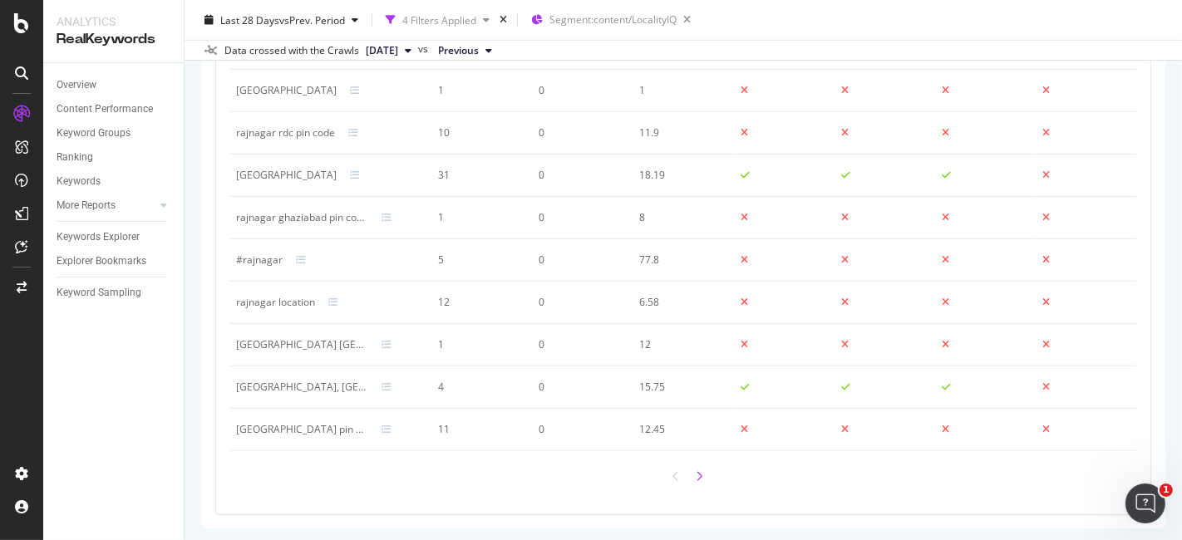
click at [693, 478] on div at bounding box center [699, 477] width 15 height 24
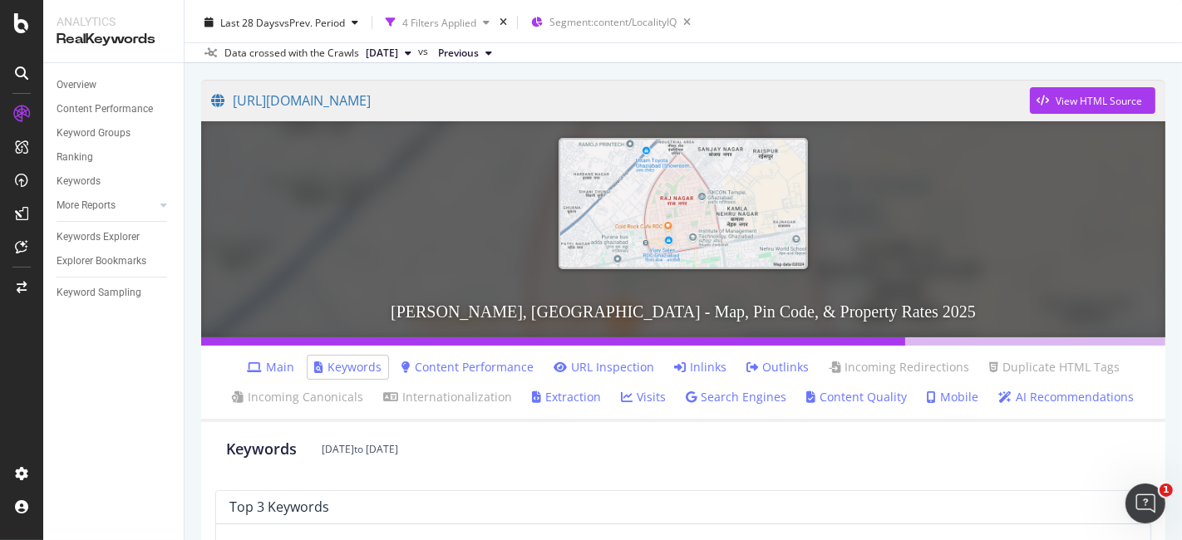
scroll to position [0, 0]
